Goal: Use online tool/utility: Utilize a website feature to perform a specific function

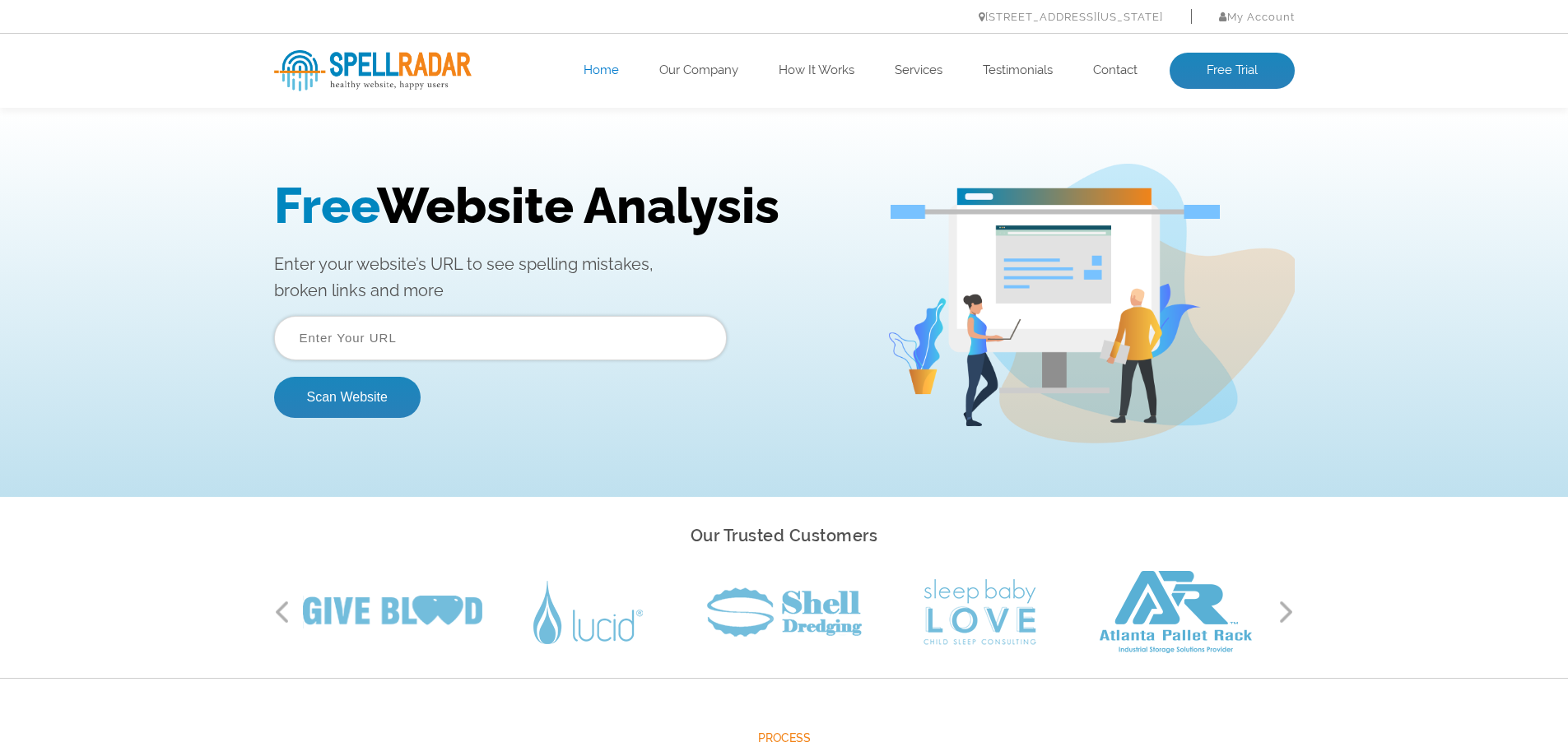
click at [404, 340] on input "text" at bounding box center [500, 338] width 453 height 44
paste input "[URL][DOMAIN_NAME]"
type input "[URL][DOMAIN_NAME]"
click at [366, 407] on button "Scan Website" at bounding box center [347, 397] width 147 height 42
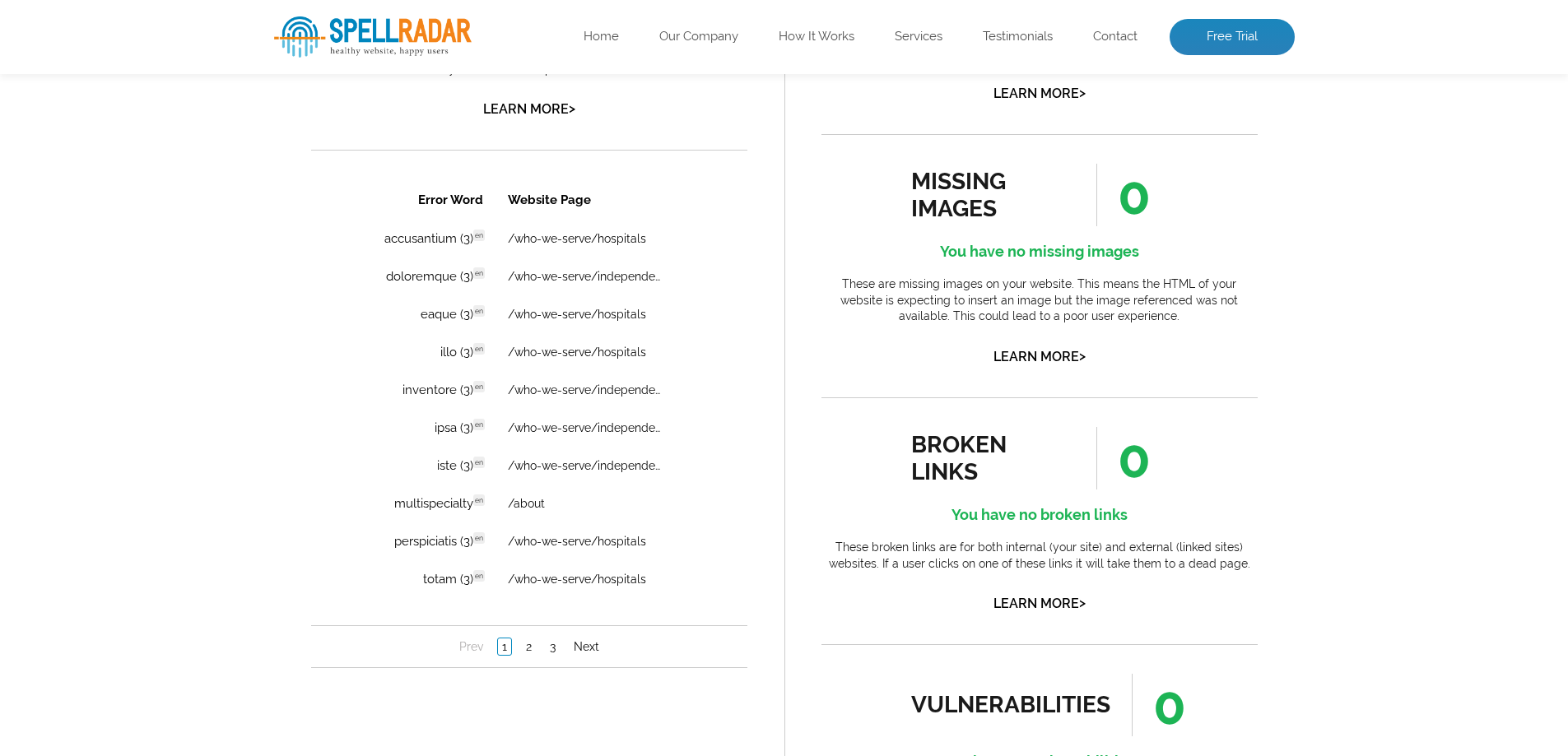
scroll to position [1152, 0]
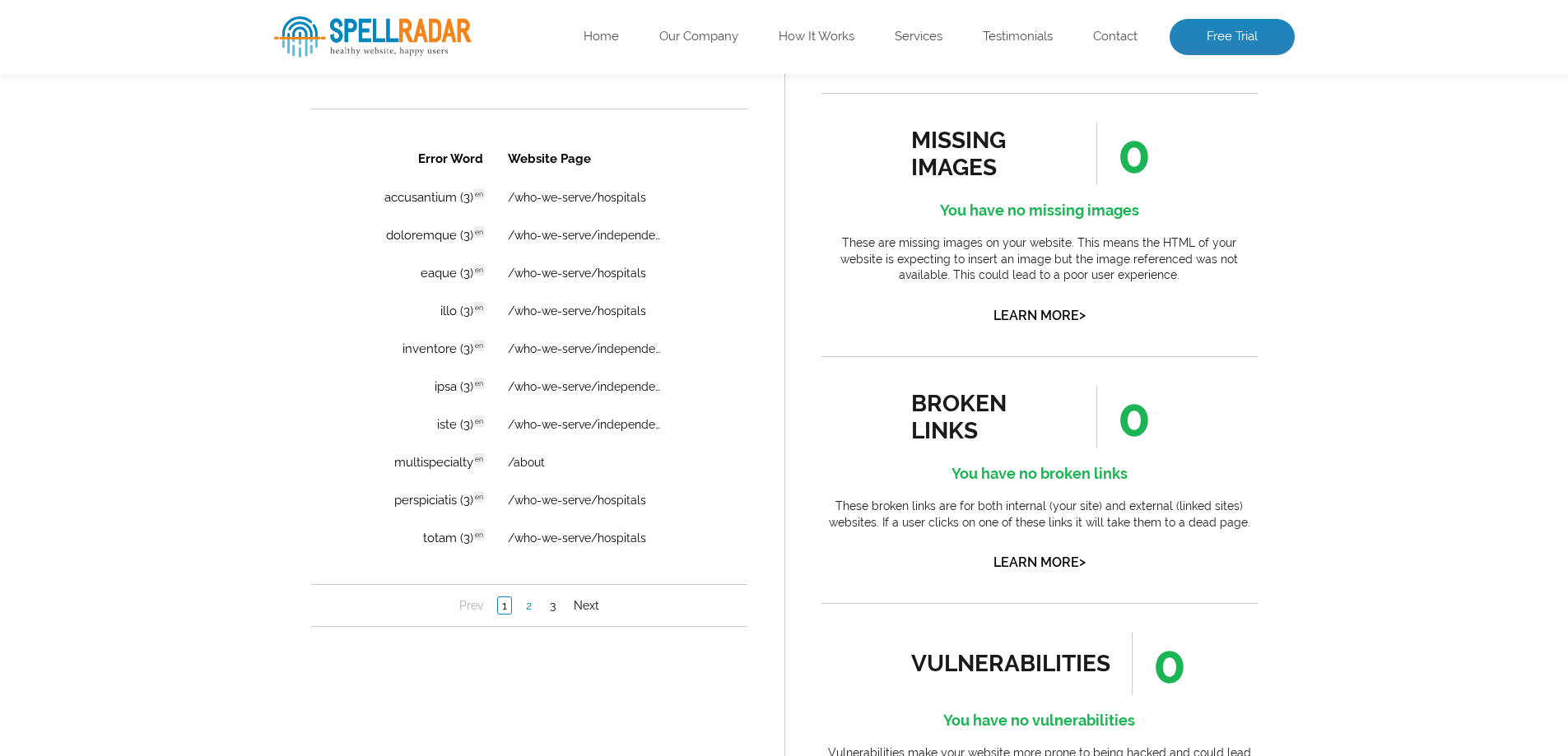
click at [532, 604] on link "2" at bounding box center [528, 605] width 14 height 16
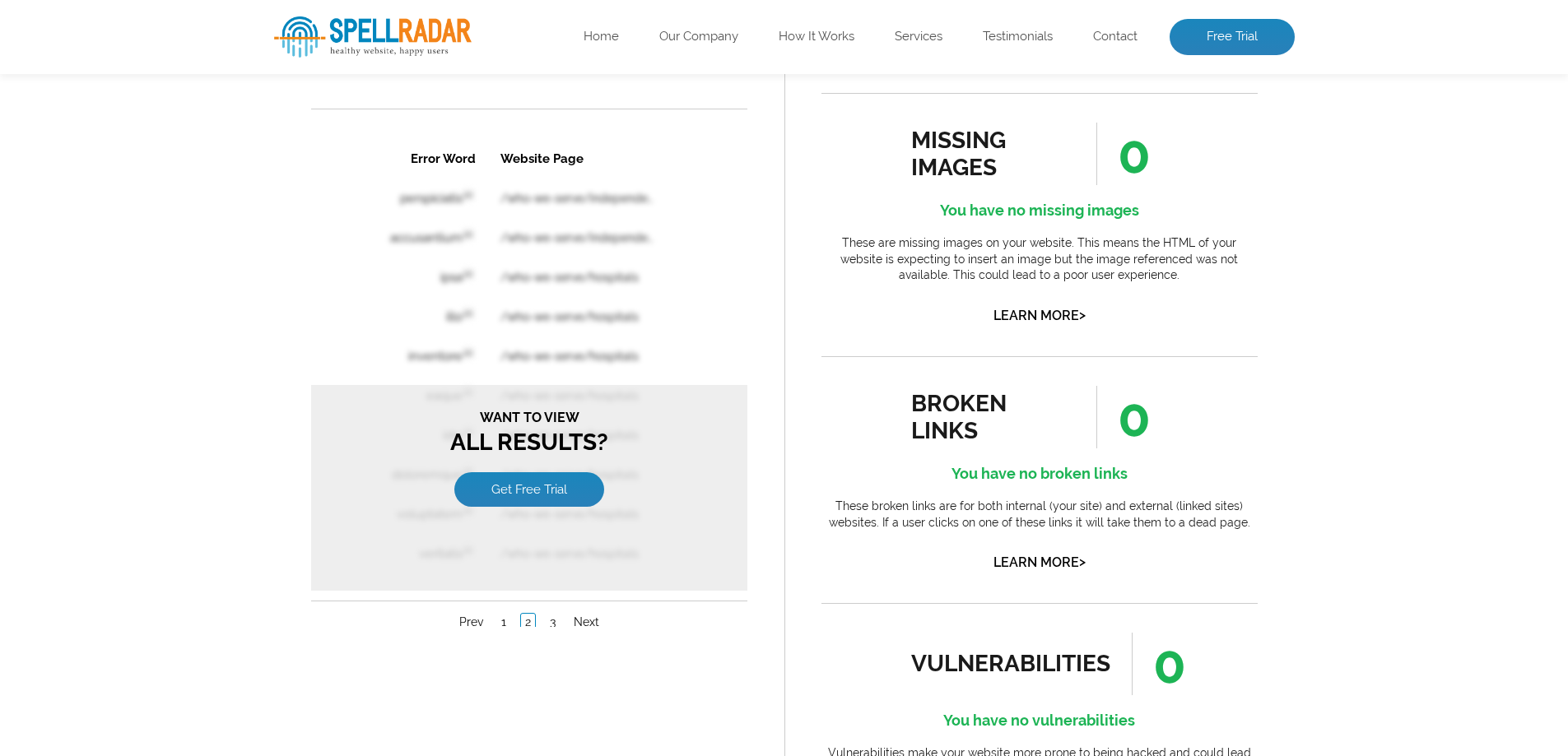
scroll to position [0, 0]
click at [506, 623] on link "1" at bounding box center [503, 622] width 14 height 16
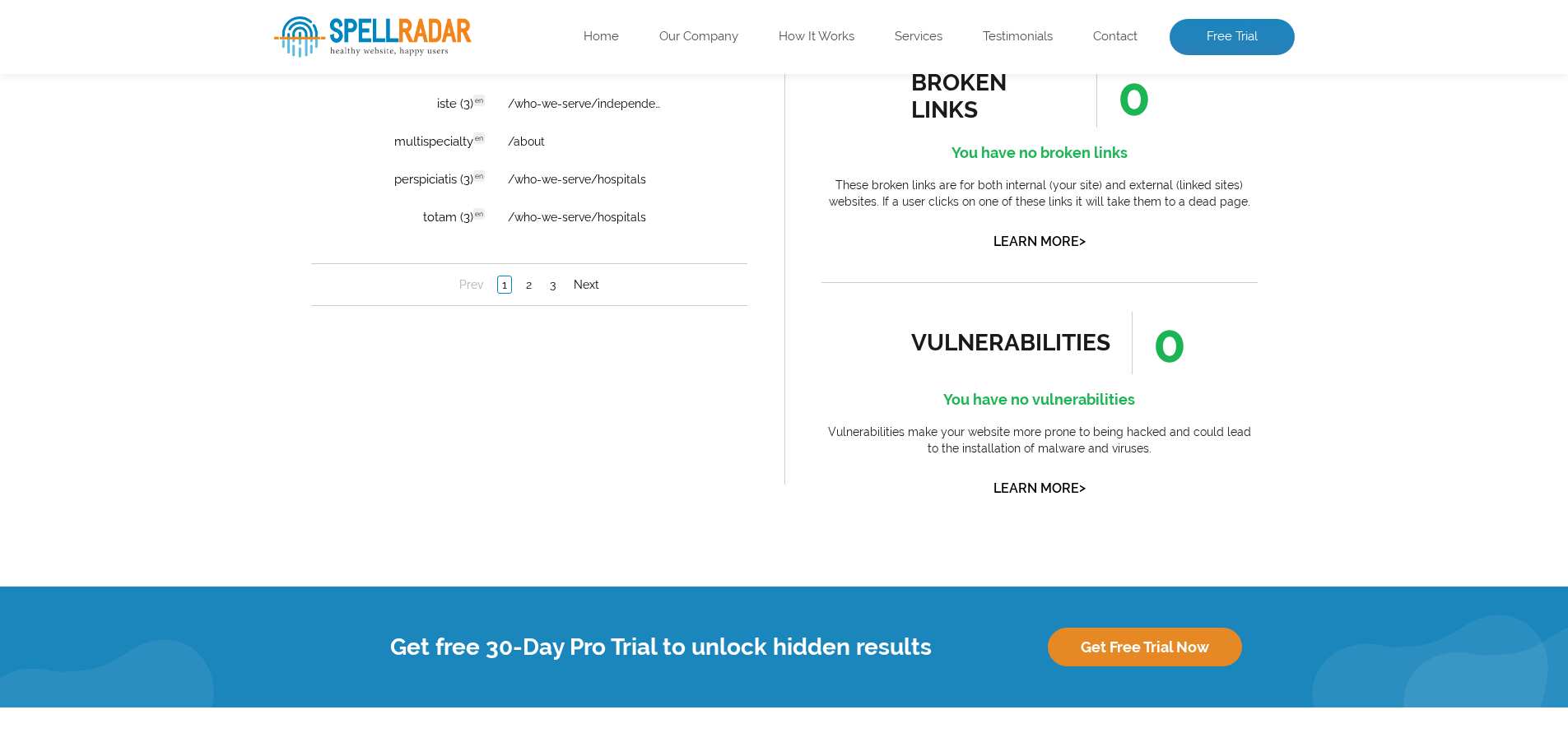
scroll to position [1124, 0]
